Goal: Task Accomplishment & Management: Use online tool/utility

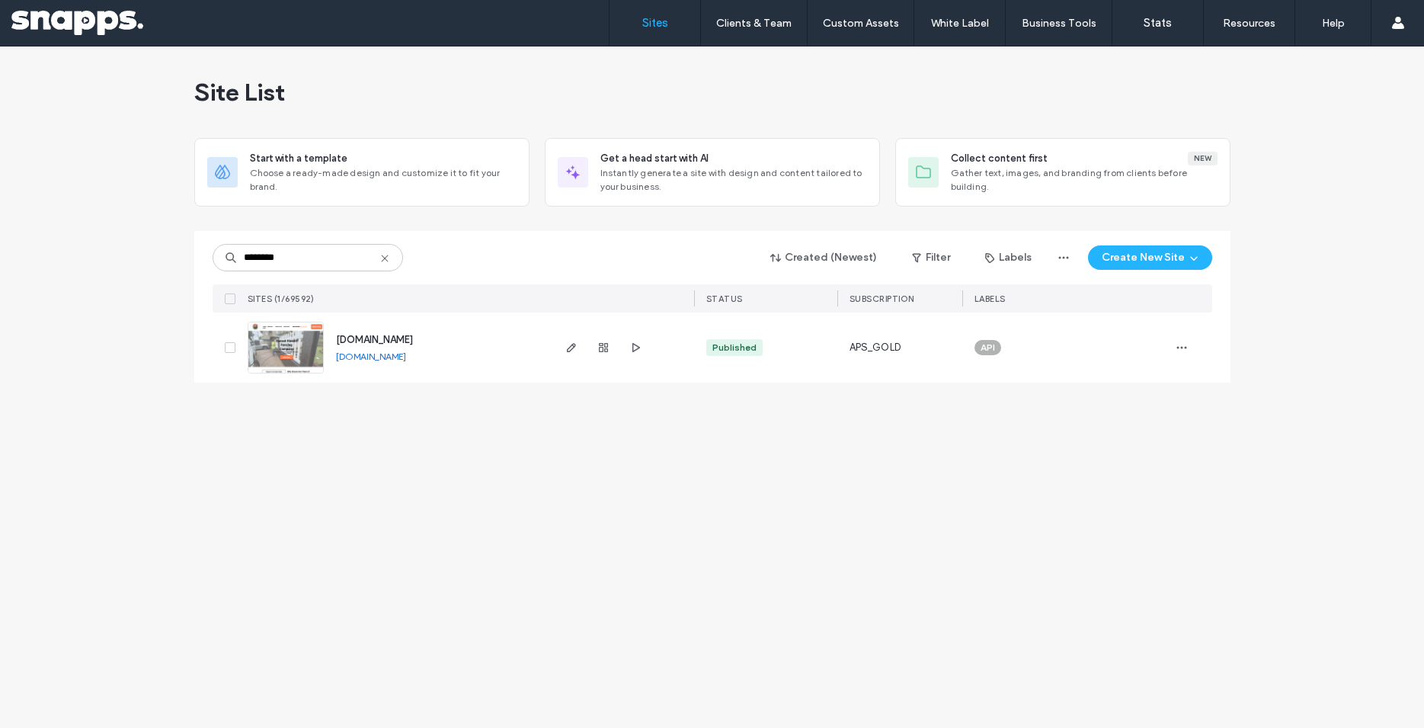
type input "********"
click at [572, 351] on icon "button" at bounding box center [572, 347] width 12 height 12
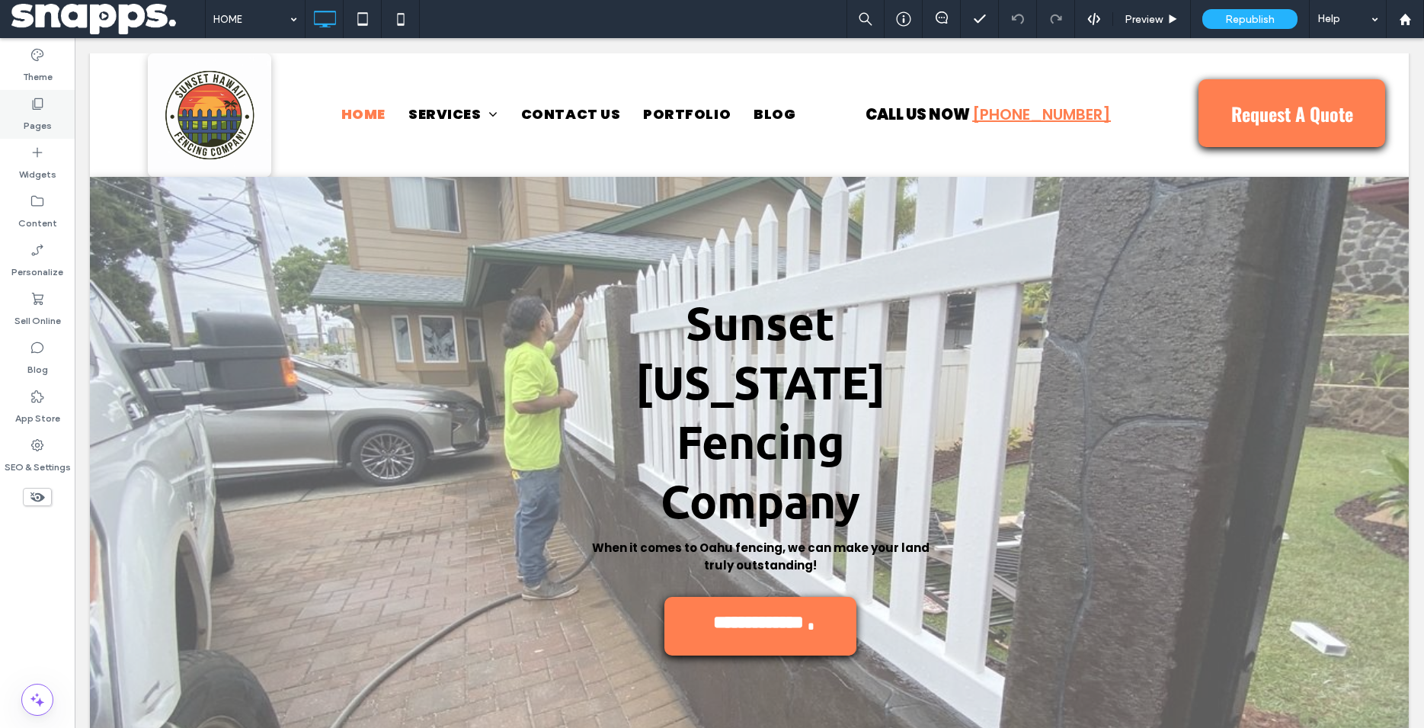
click at [48, 120] on label "Pages" at bounding box center [38, 121] width 28 height 21
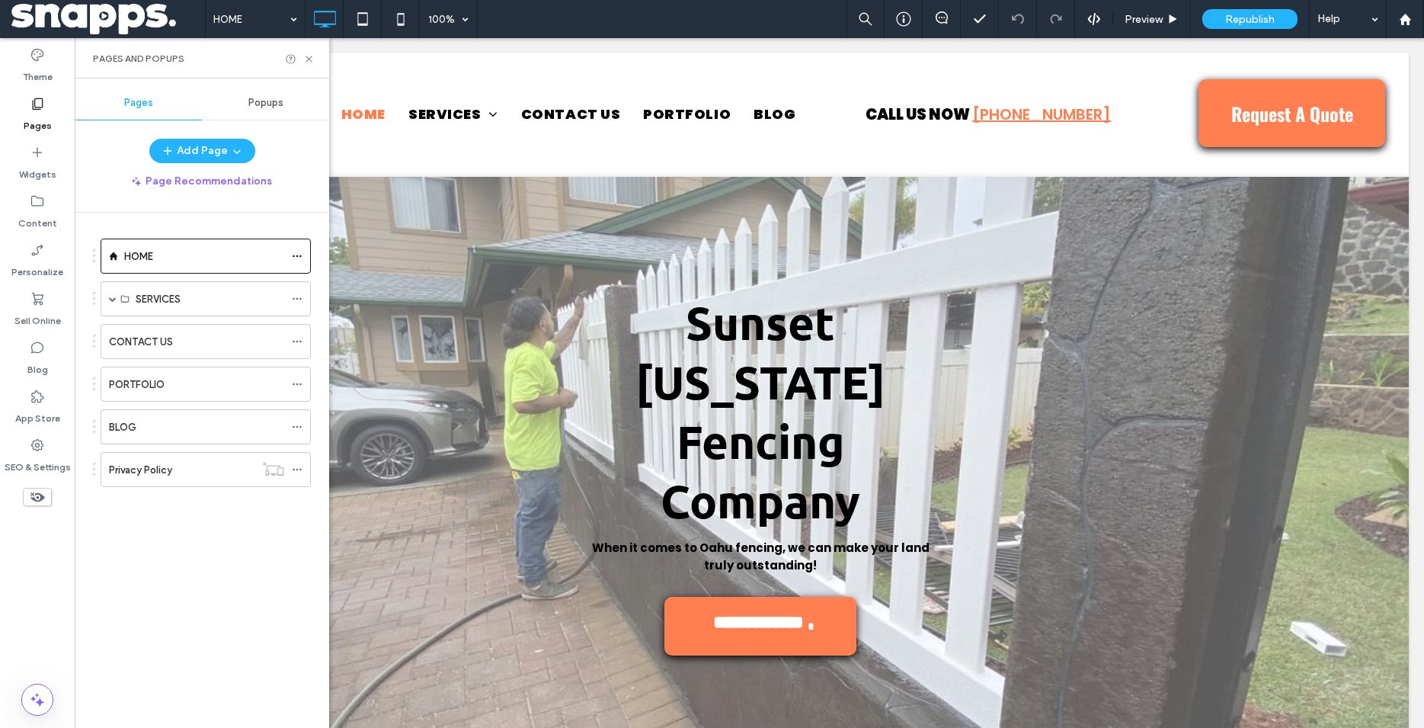
click at [35, 550] on div "Theme Pages Widgets Content Personalize Sell Online Blog App Store SEO & Settin…" at bounding box center [37, 383] width 75 height 690
click at [41, 505] on span at bounding box center [37, 497] width 29 height 18
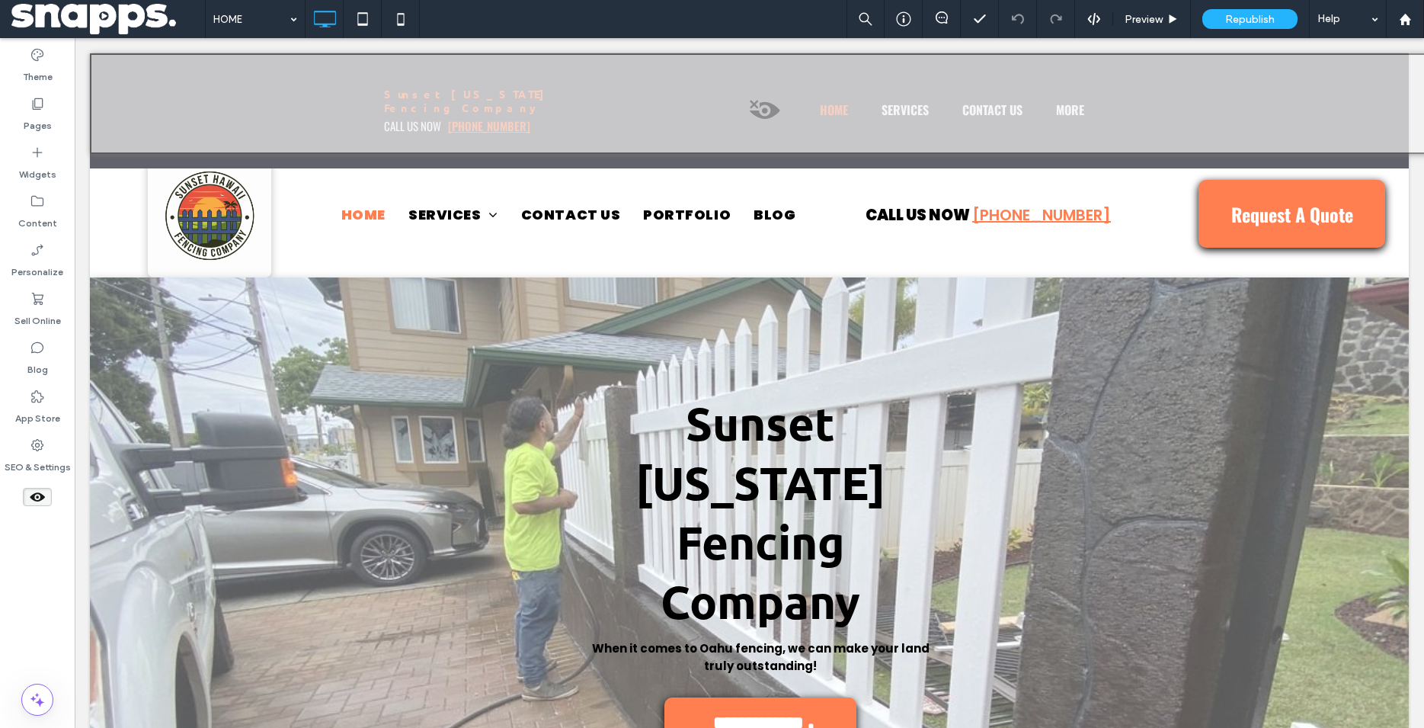
click at [44, 499] on icon at bounding box center [37, 497] width 17 height 17
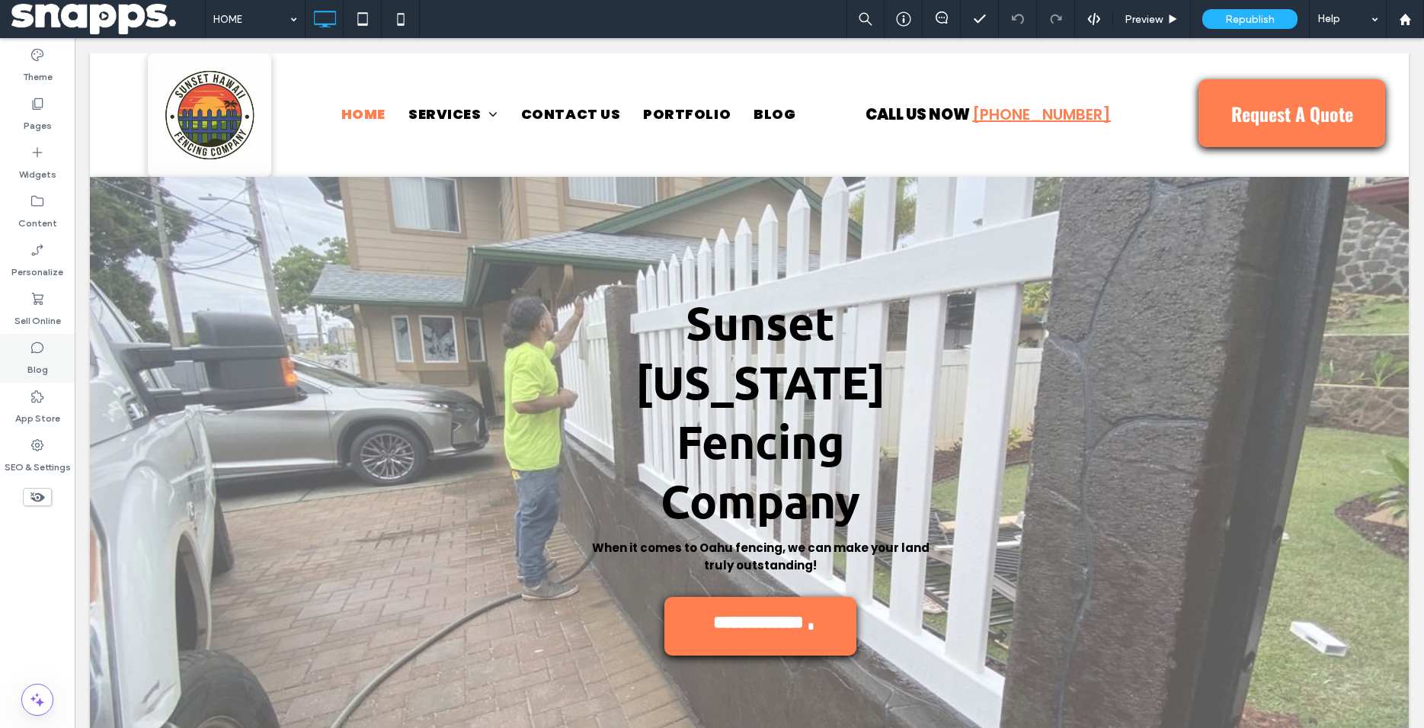
click at [43, 360] on label "Blog" at bounding box center [37, 365] width 21 height 21
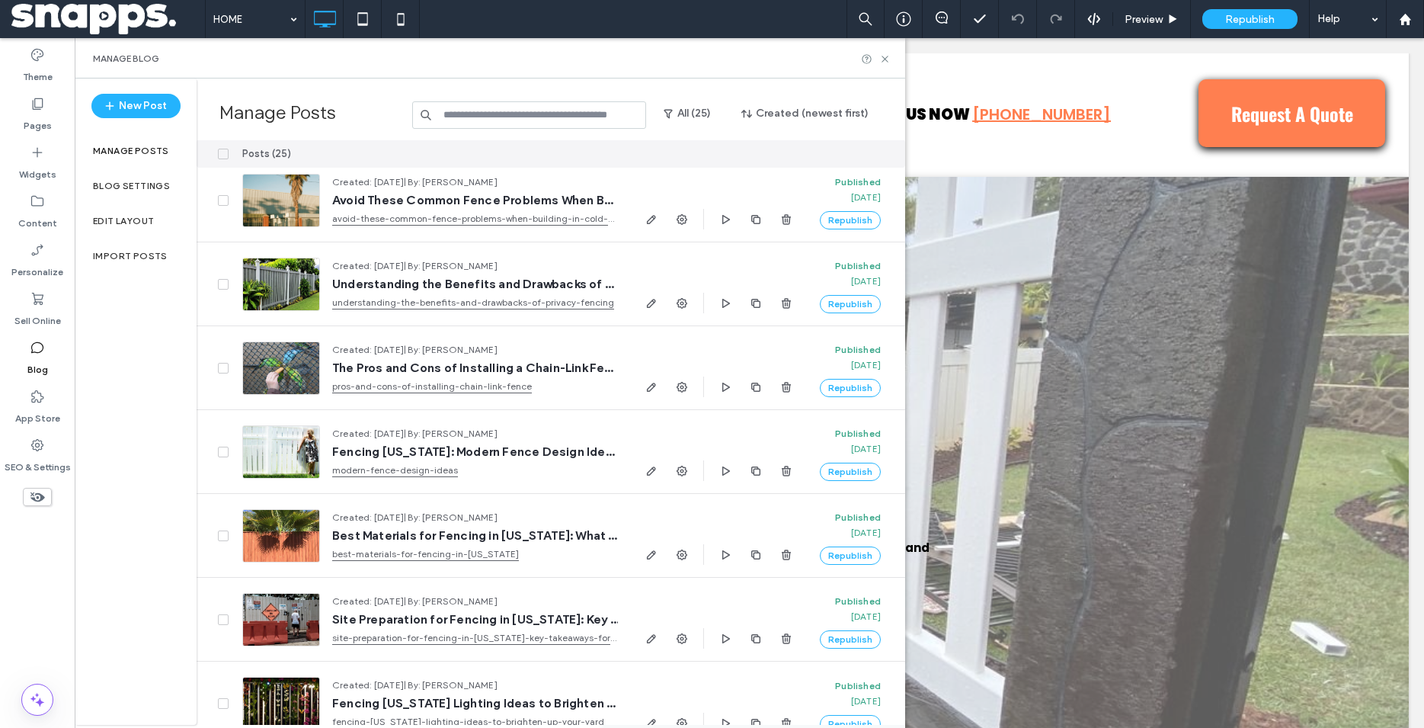
scroll to position [336, 0]
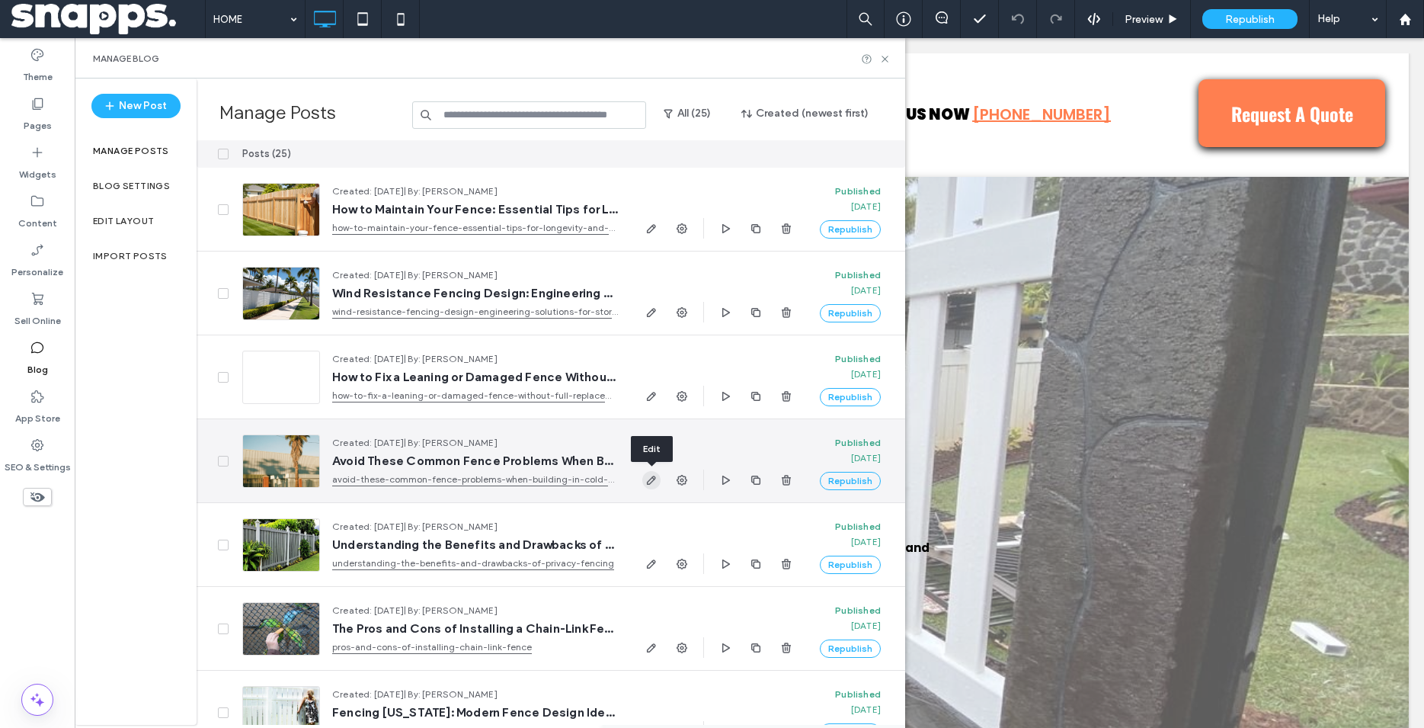
click at [646, 486] on span "button" at bounding box center [652, 480] width 18 height 18
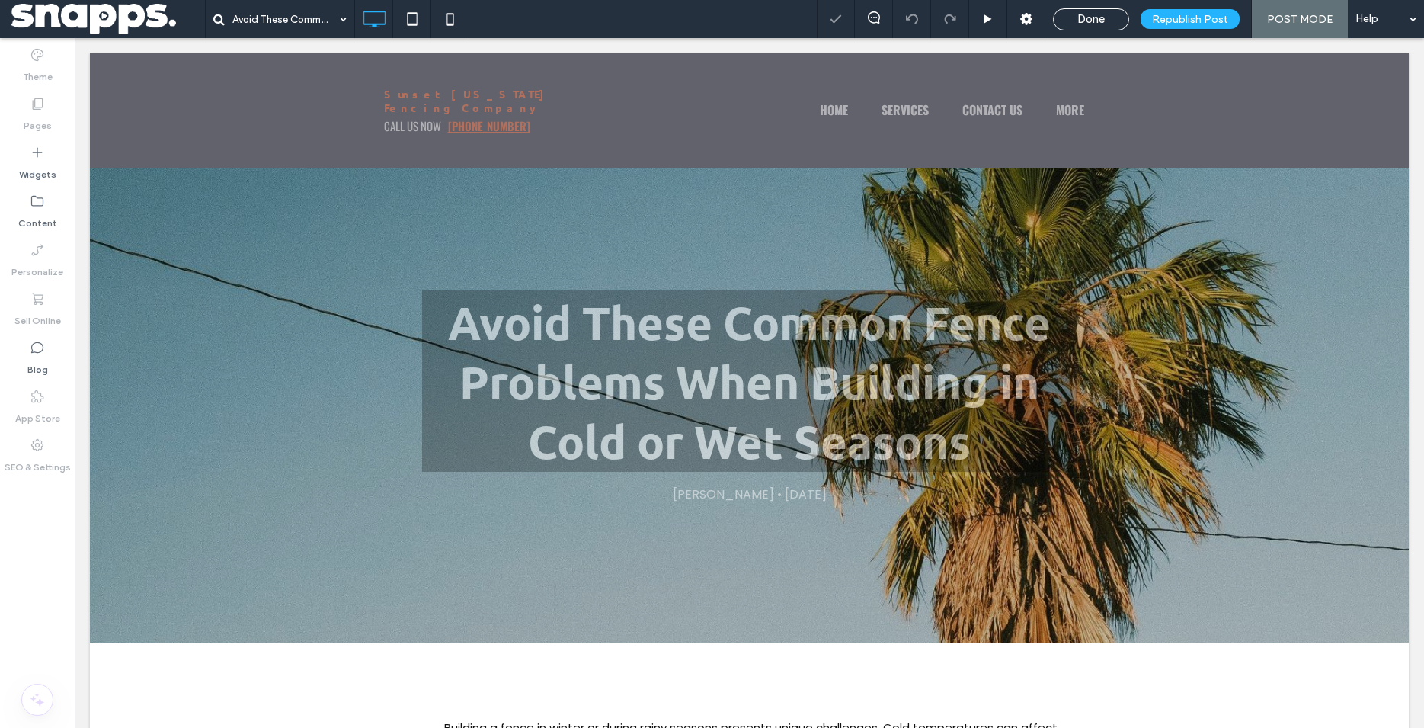
click at [289, 277] on div "Avoid These Common Fence Problems When Building in Cold or Wet Seasons [PERSON_…" at bounding box center [749, 397] width 1319 height 489
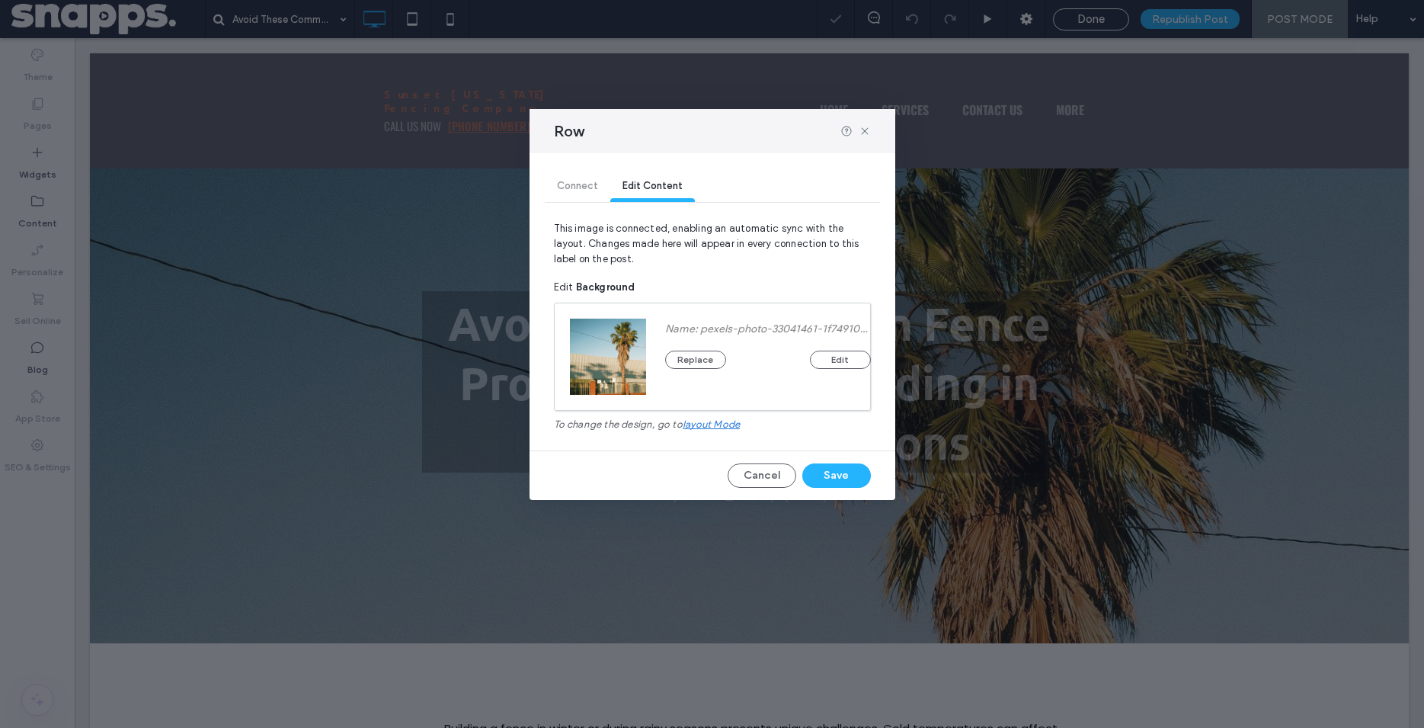
click at [867, 220] on div "Connect Edit Content" at bounding box center [712, 187] width 335 height 68
click at [727, 424] on span "layout mode" at bounding box center [711, 423] width 57 height 11
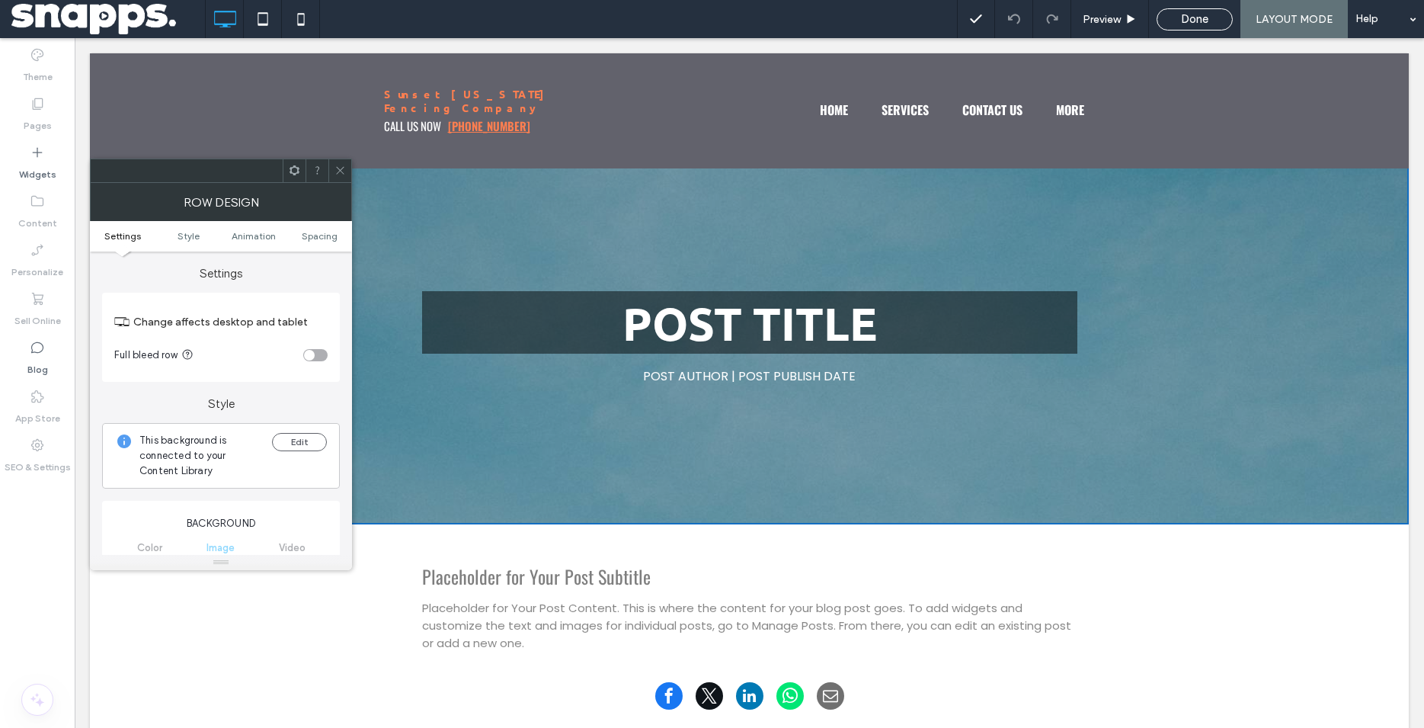
click at [341, 178] on span at bounding box center [340, 170] width 11 height 23
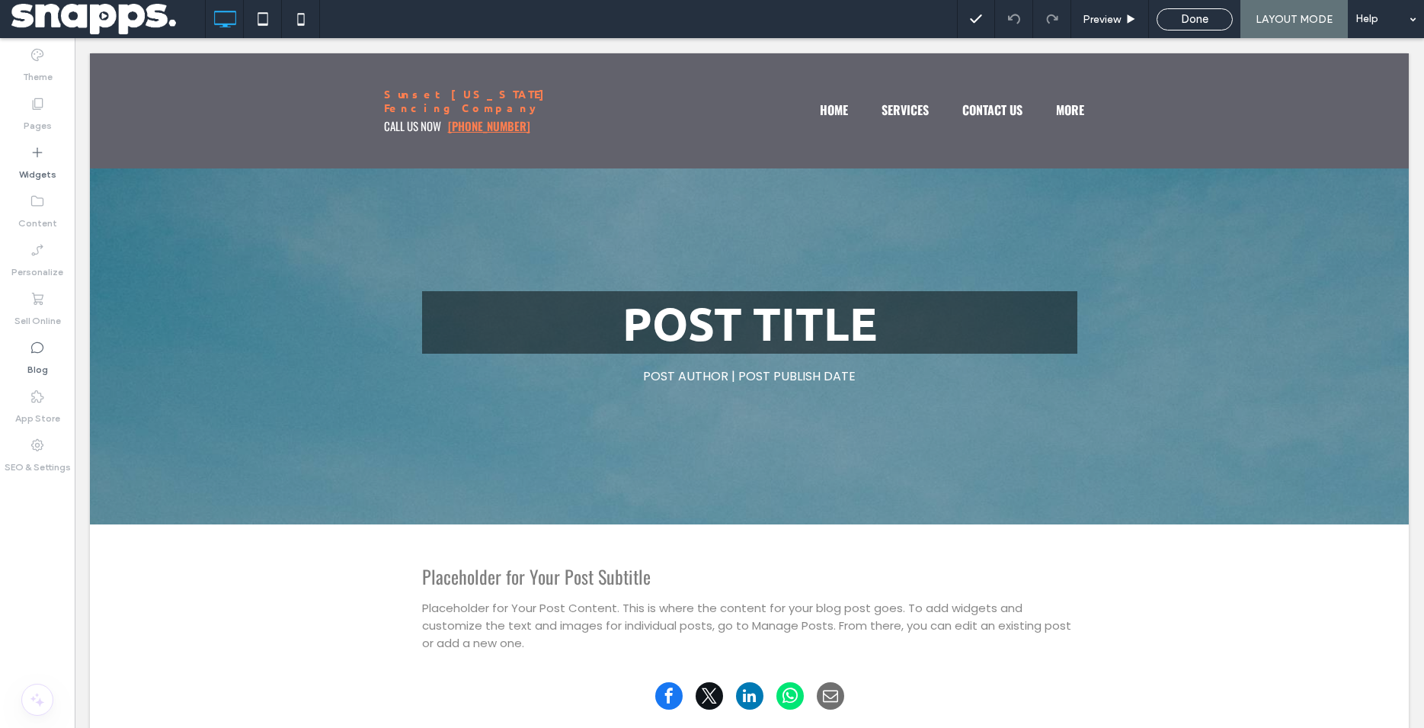
click at [1192, 22] on span "Done" at bounding box center [1194, 19] width 27 height 14
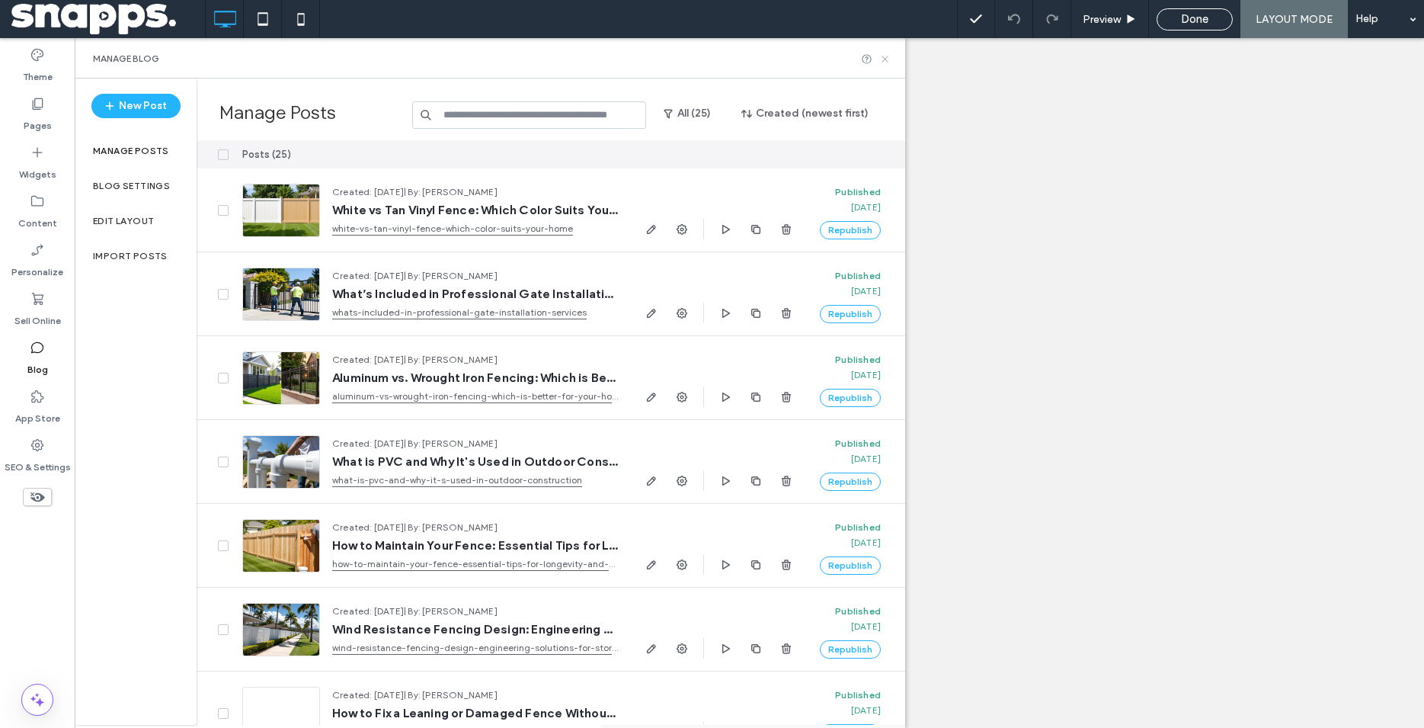
click at [884, 58] on icon at bounding box center [885, 58] width 11 height 11
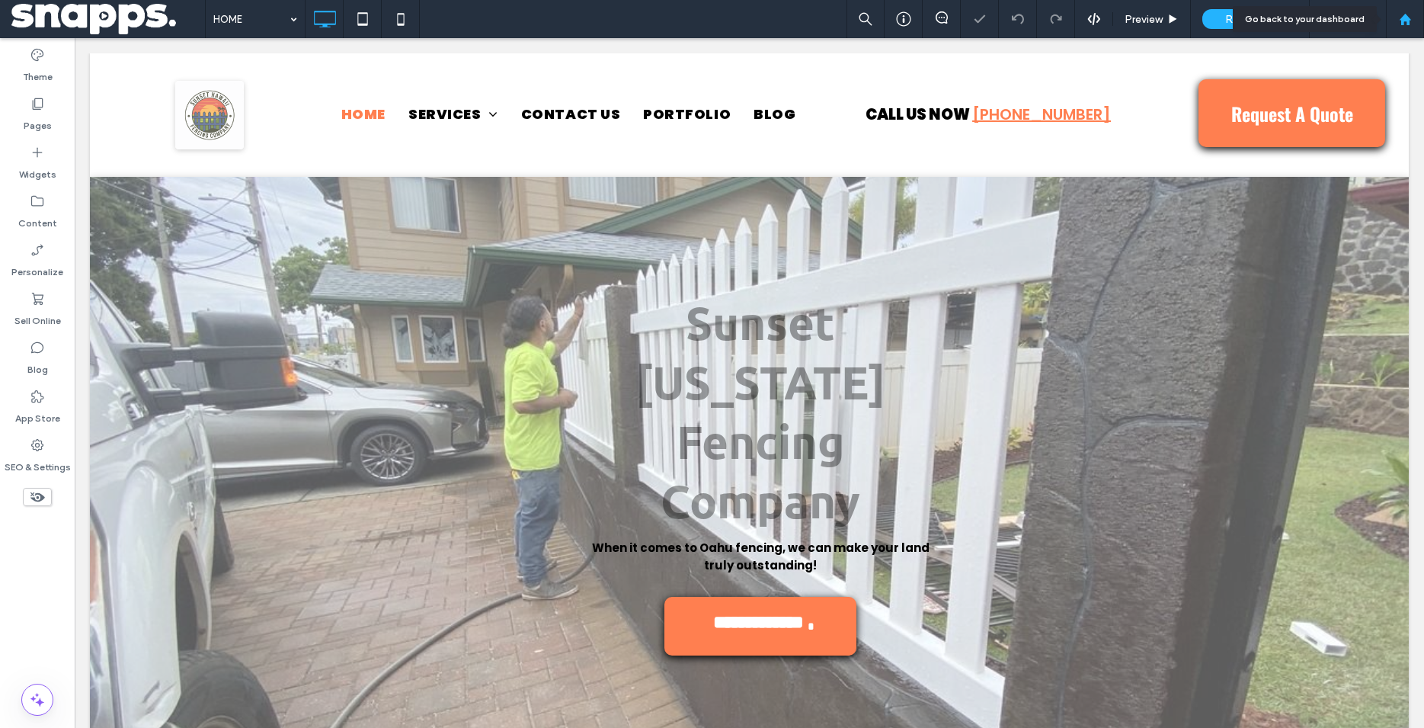
click at [1402, 23] on use at bounding box center [1404, 18] width 11 height 11
